Goal: Find contact information: Find contact information

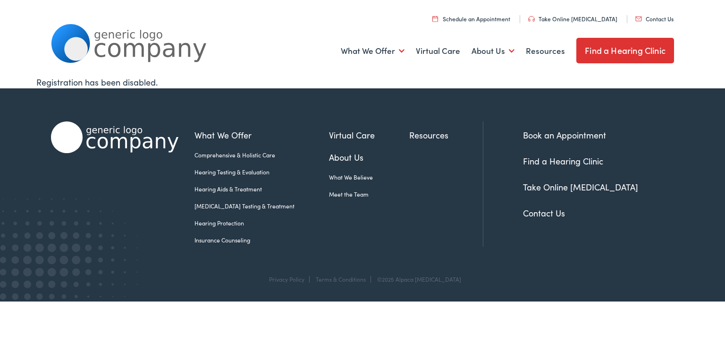
click at [544, 213] on link "Contact Us" at bounding box center [544, 213] width 42 height 12
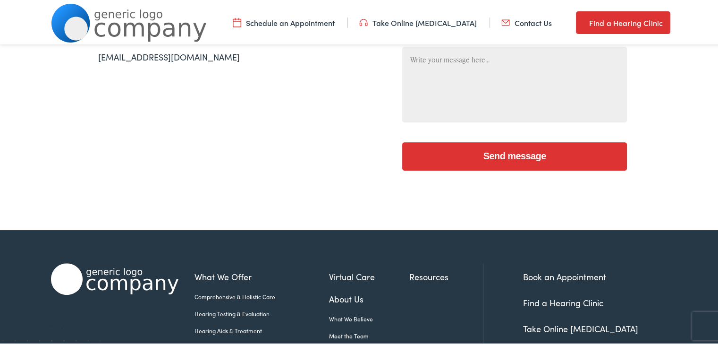
scroll to position [441, 0]
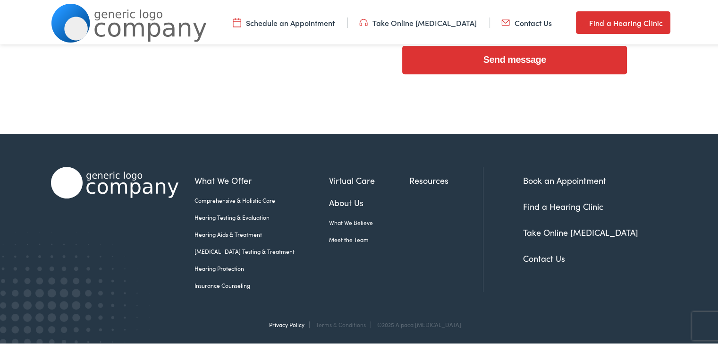
click at [292, 325] on link "Privacy Policy" at bounding box center [286, 322] width 35 height 8
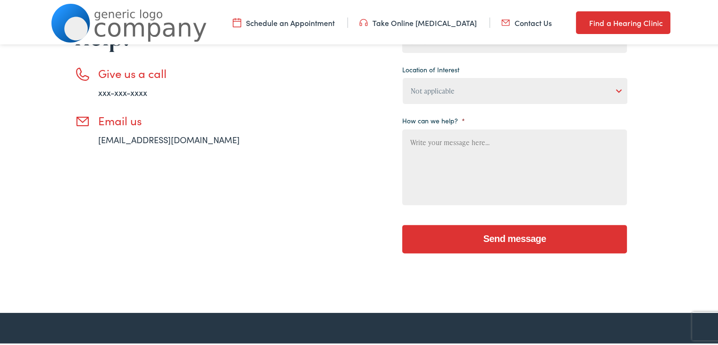
scroll to position [205, 0]
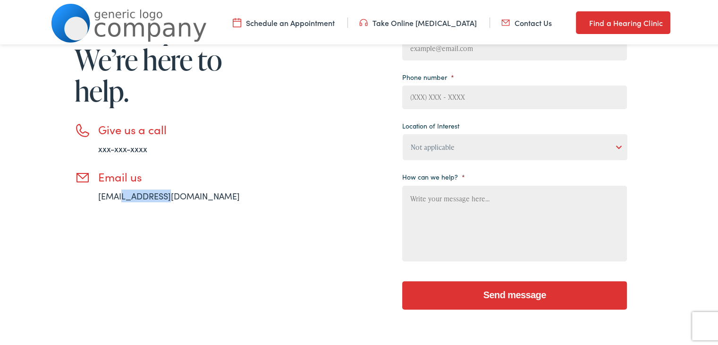
drag, startPoint x: 177, startPoint y: 194, endPoint x: 118, endPoint y: 194, distance: 59.0
click at [118, 194] on li "Email us email@email.com" at bounding box center [172, 184] width 194 height 32
copy link "@email.com"
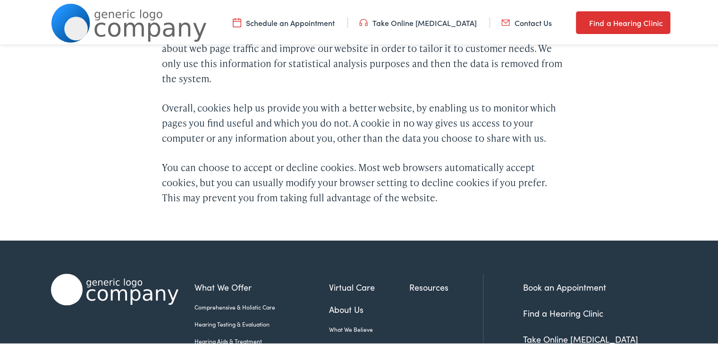
scroll to position [892, 0]
